Goal: Transaction & Acquisition: Purchase product/service

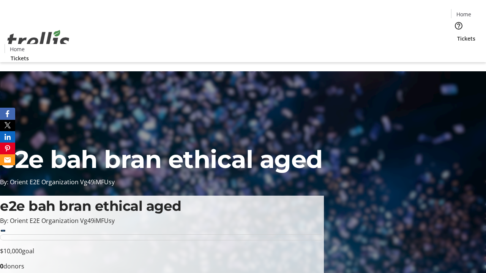
click at [457, 35] on span "Tickets" at bounding box center [466, 39] width 18 height 8
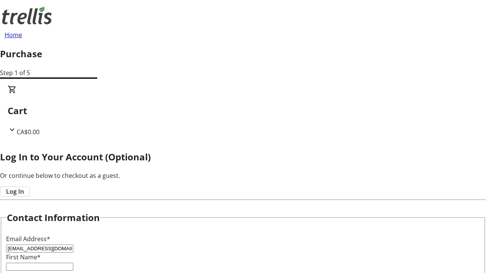
type input "[EMAIL_ADDRESS][DOMAIN_NAME]"
type input "Taurean"
type input "[PERSON_NAME]"
